Goal: Information Seeking & Learning: Learn about a topic

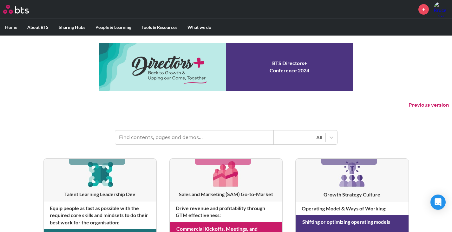
click at [10, 27] on label "Home" at bounding box center [11, 27] width 22 height 17
click at [0, 0] on input "Home" at bounding box center [0, 0] width 0 height 0
click at [152, 133] on input "text" at bounding box center [194, 138] width 159 height 14
click at [152, 133] on input "d" at bounding box center [194, 138] width 159 height 14
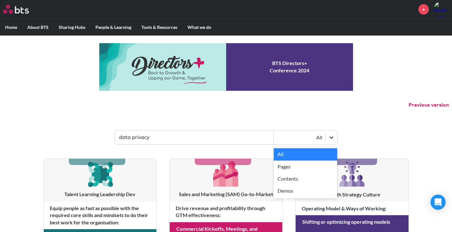
click at [332, 140] on icon at bounding box center [332, 137] width 6 height 6
click at [283, 154] on div "All" at bounding box center [306, 154] width 64 height 12
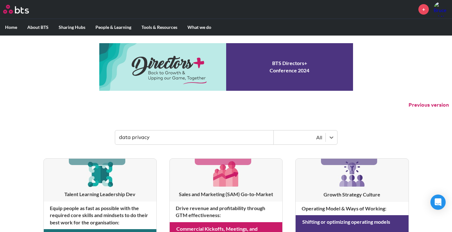
click at [271, 150] on header "data privacy option All, selected. Select is focused , press Down to open the m…" at bounding box center [226, 134] width 452 height 33
click at [186, 144] on input "data privacy" at bounding box center [194, 138] width 159 height 14
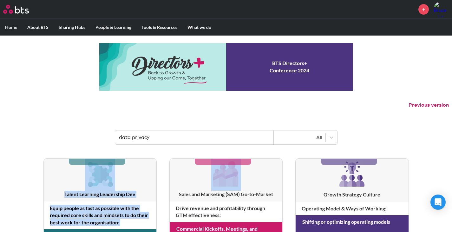
drag, startPoint x: 168, startPoint y: 155, endPoint x: 131, endPoint y: 154, distance: 36.2
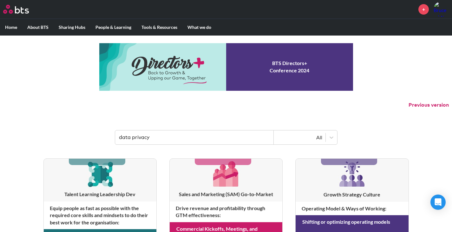
click at [76, 131] on header "data privacy All" at bounding box center [226, 134] width 452 height 33
click at [160, 137] on input "data privacy" at bounding box center [194, 138] width 159 height 14
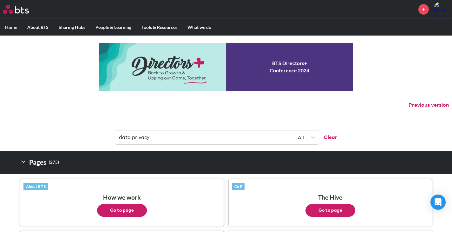
click at [150, 138] on input "data privacy" at bounding box center [185, 138] width 140 height 14
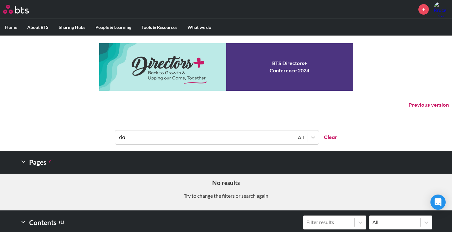
type input "d"
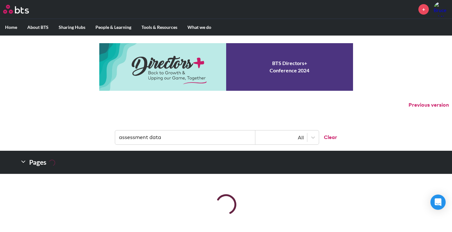
type input "assessment data"
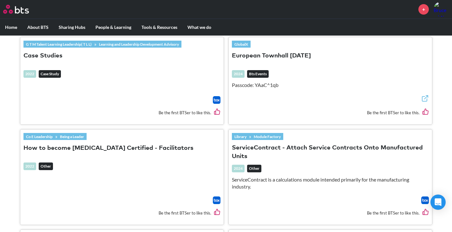
scroll to position [592, 0]
